Goal: Information Seeking & Learning: Check status

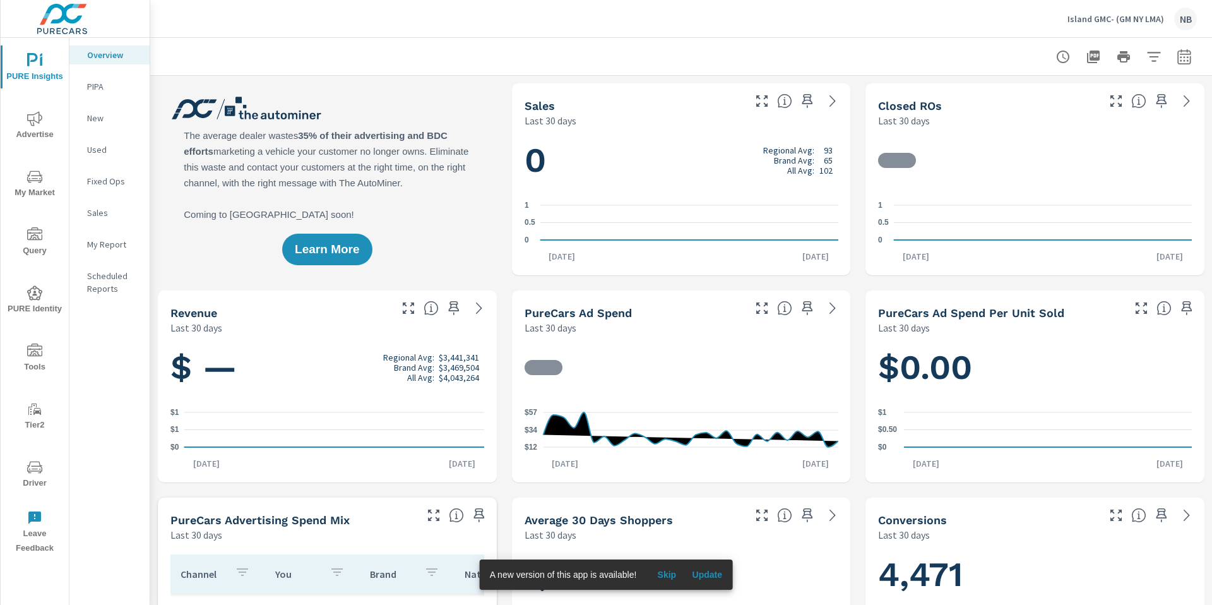
click at [721, 577] on span "Update" at bounding box center [707, 574] width 30 height 11
